Goal: Task Accomplishment & Management: Complete application form

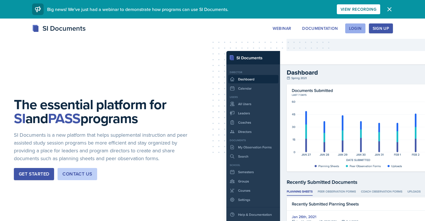
click at [354, 30] on div "Login" at bounding box center [355, 28] width 13 height 5
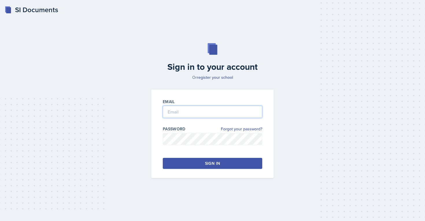
click at [214, 115] on input "email" at bounding box center [213, 112] width 100 height 12
click at [193, 112] on input "Briglevich" at bounding box center [213, 112] width 100 height 12
type input "B"
type input "abriglev@students.kennesaw.edu"
click at [195, 166] on button "Sign in" at bounding box center [213, 163] width 100 height 11
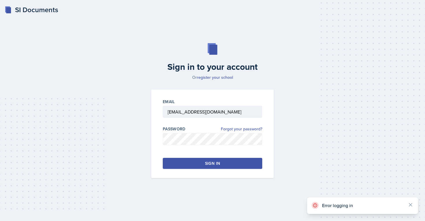
click at [354, 207] on p "Error logging in" at bounding box center [362, 205] width 81 height 6
click at [339, 205] on p "Error logging in" at bounding box center [362, 205] width 81 height 6
click at [414, 205] on div "Error logging in" at bounding box center [362, 205] width 111 height 17
click at [412, 205] on icon at bounding box center [410, 204] width 3 height 3
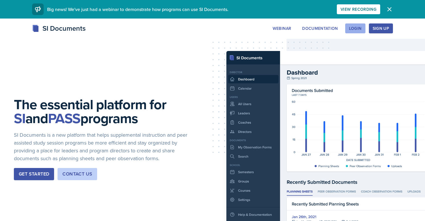
click at [356, 31] on div "Login" at bounding box center [355, 28] width 13 height 5
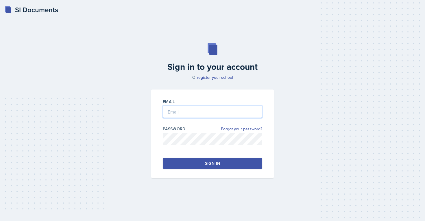
click at [222, 112] on input "email" at bounding box center [213, 112] width 100 height 12
click at [167, 111] on input "abriglev@students.kennesaw.edu" at bounding box center [213, 112] width 100 height 12
type input "abriglev@students.kennesaw.edu"
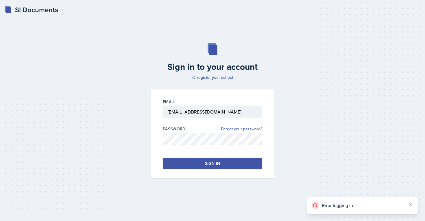
click at [315, 206] on icon at bounding box center [315, 205] width 7 height 7
click at [334, 207] on p "Error logging in" at bounding box center [362, 205] width 81 height 6
click at [252, 130] on link "Forgot your password?" at bounding box center [241, 129] width 41 height 6
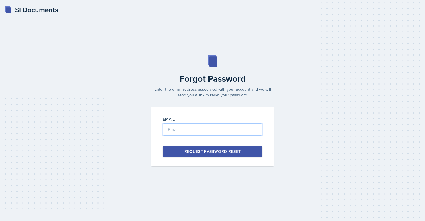
click at [247, 129] on input "email" at bounding box center [213, 129] width 100 height 12
type input "abriglev@students.kennesaw.edu"
click at [236, 150] on div "Request Password Reset" at bounding box center [213, 151] width 56 height 6
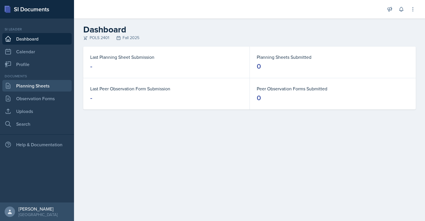
click at [41, 89] on link "Planning Sheets" at bounding box center [36, 86] width 69 height 12
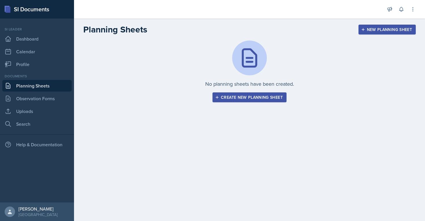
click at [227, 95] on div "Create new planning sheet" at bounding box center [249, 97] width 67 height 5
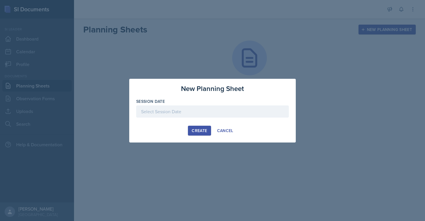
click at [223, 108] on div at bounding box center [212, 111] width 153 height 12
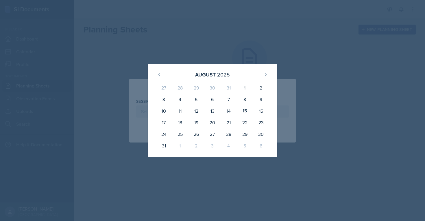
click at [255, 18] on div at bounding box center [212, 110] width 425 height 221
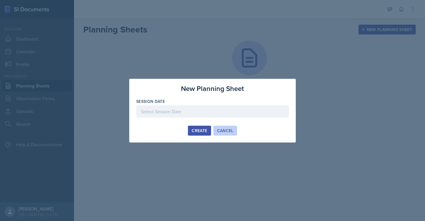
click at [233, 135] on button "Cancel" at bounding box center [226, 131] width 24 height 10
